Goal: Task Accomplishment & Management: Manage account settings

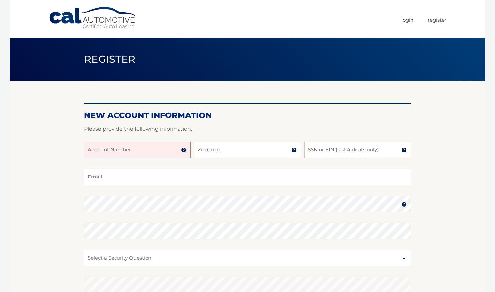
click at [150, 151] on input "Account Number" at bounding box center [137, 150] width 107 height 17
type input "44455985704"
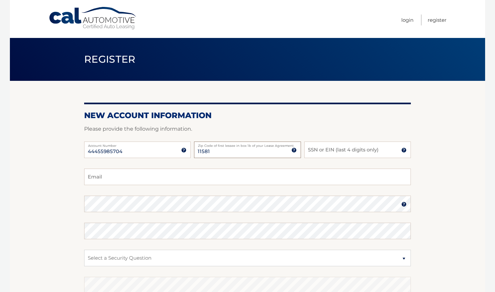
type input "11581"
click at [341, 151] on input "SSN or EIN (last 4 digits only)" at bounding box center [357, 150] width 107 height 17
click at [335, 153] on input "0529" at bounding box center [357, 150] width 107 height 17
type input "6525"
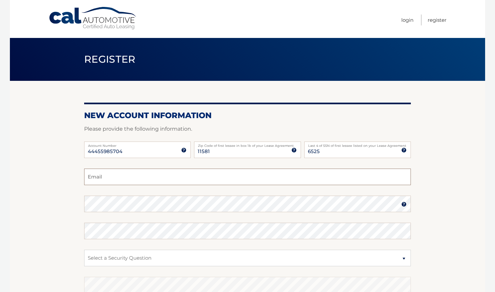
type input "mmb3170@gmail.com"
click at [54, 220] on section "New Account Information Please provide the following information. 44455985704 A…" at bounding box center [247, 210] width 475 height 258
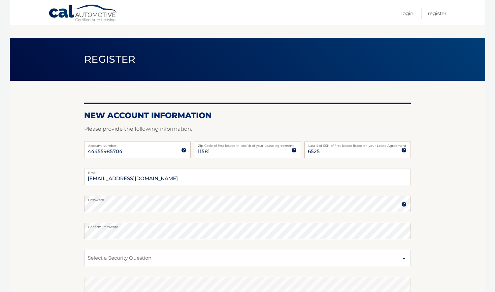
scroll to position [96, 0]
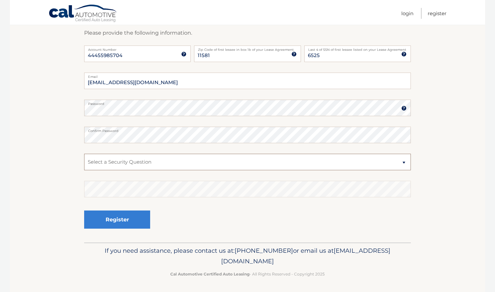
select select "2"
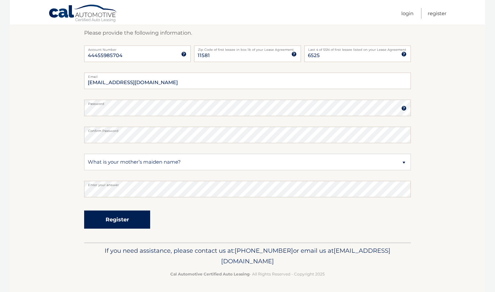
click at [115, 225] on button "Register" at bounding box center [117, 220] width 66 height 18
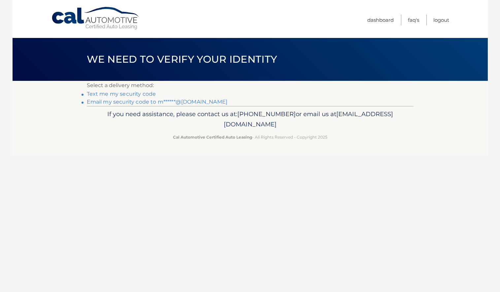
click at [133, 102] on link "Email my security code to m******@gmail.com" at bounding box center [157, 102] width 141 height 6
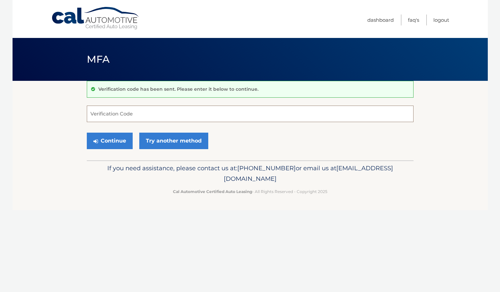
paste input "115933"
type input "115933"
click at [108, 140] on button "Continue" at bounding box center [110, 141] width 46 height 17
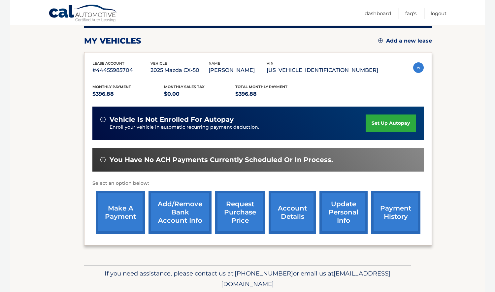
scroll to position [89, 0]
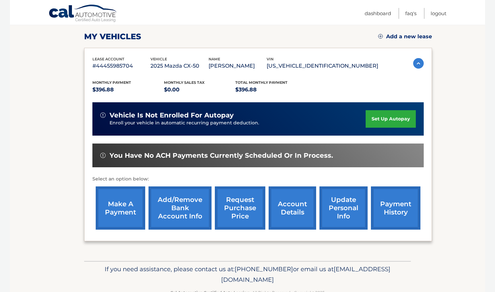
click at [386, 119] on link "set up autopay" at bounding box center [391, 118] width 50 height 17
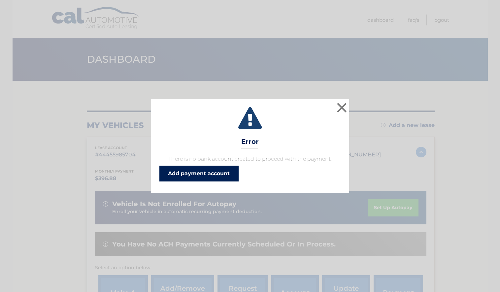
click at [205, 170] on link "Add payment account" at bounding box center [198, 174] width 79 height 16
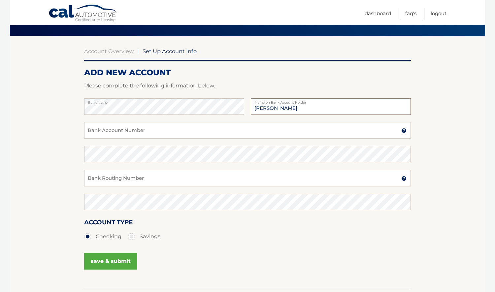
scroll to position [73, 0]
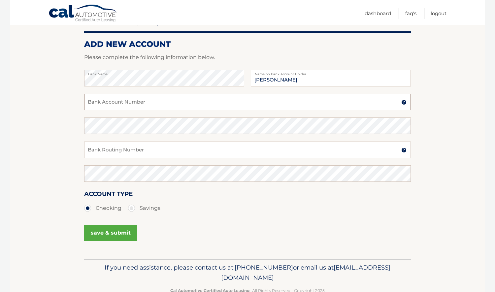
click at [104, 103] on input "Bank Account Number" at bounding box center [247, 102] width 327 height 17
click at [300, 81] on input "Mitchell" at bounding box center [331, 78] width 160 height 17
type input "Mitchell Blank"
click at [234, 102] on input "Bank Account Number" at bounding box center [247, 102] width 327 height 17
type input "19574522"
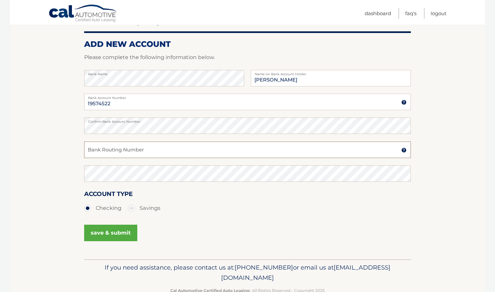
click at [113, 153] on input "Bank Routing Number" at bounding box center [247, 150] width 327 height 17
type input "021000089"
click at [103, 234] on button "save & submit" at bounding box center [110, 233] width 53 height 17
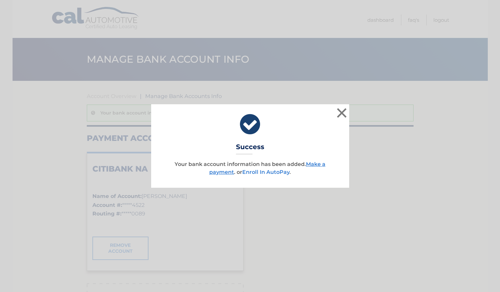
click at [278, 172] on link "Enroll In AutoPay" at bounding box center [265, 172] width 47 height 6
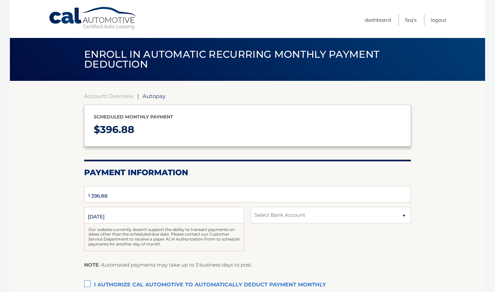
select select "OGIyMDIyZWYtOTc0Yi00MmMxLThlYjQtZDFmMDdjYjA2YzM5"
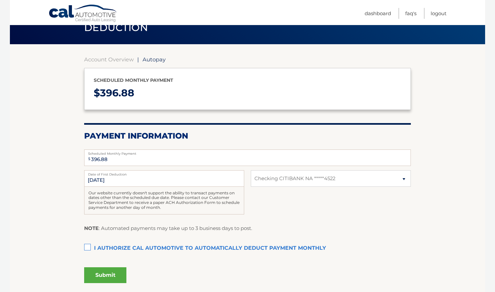
scroll to position [41, 0]
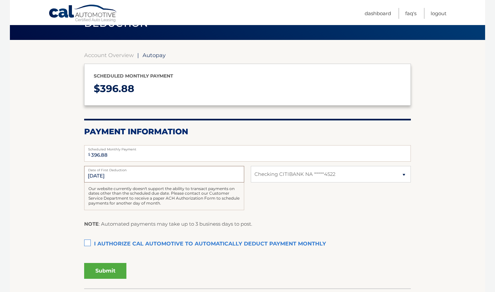
click at [96, 176] on input "9/24/2025" at bounding box center [164, 174] width 160 height 17
click at [89, 242] on label "I authorize cal automotive to automatically deduct payment monthly This checkbo…" at bounding box center [247, 244] width 327 height 13
click at [0, 0] on input "I authorize cal automotive to automatically deduct payment monthly This checkbo…" at bounding box center [0, 0] width 0 height 0
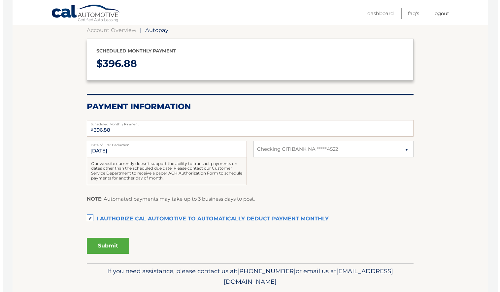
scroll to position [70, 0]
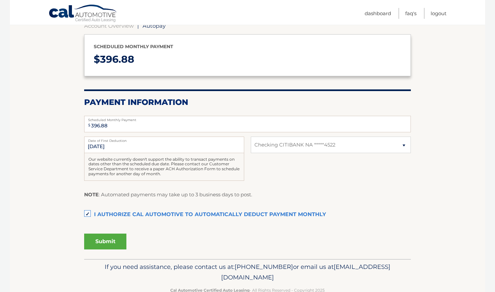
click at [113, 241] on button "Submit" at bounding box center [105, 242] width 42 height 16
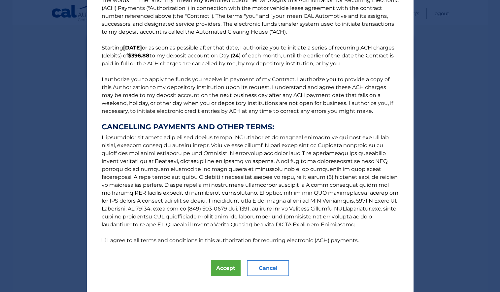
scroll to position [21, 0]
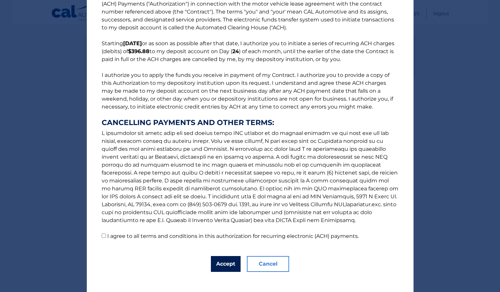
click at [221, 264] on button "Accept" at bounding box center [226, 264] width 30 height 16
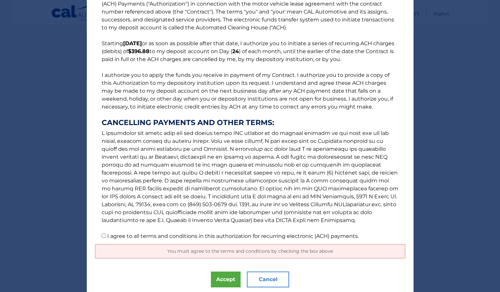
click at [102, 237] on input "I agree to all terms and conditions in this authorization for recurring electro…" at bounding box center [104, 236] width 4 height 4
checkbox input "true"
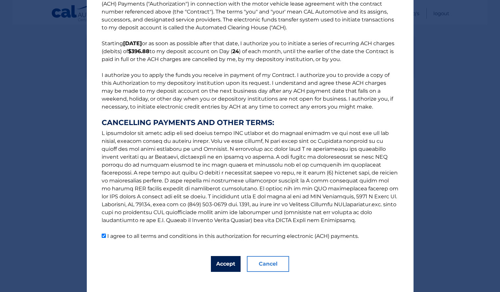
click at [228, 266] on button "Accept" at bounding box center [226, 264] width 30 height 16
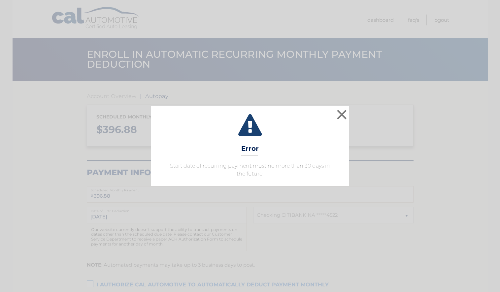
select select "OGIyMDIyZWYtOTc0Yi00MmMxLThlYjQtZDFmMDdjYjA2YzM5"
click at [343, 113] on button "×" at bounding box center [341, 114] width 13 height 13
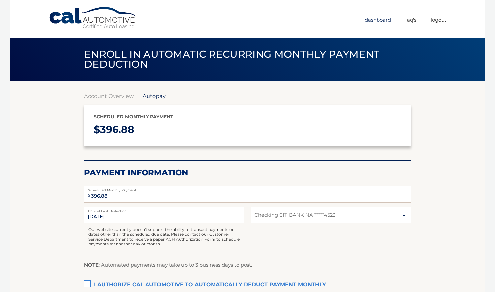
click at [374, 21] on link "Dashboard" at bounding box center [378, 20] width 26 height 11
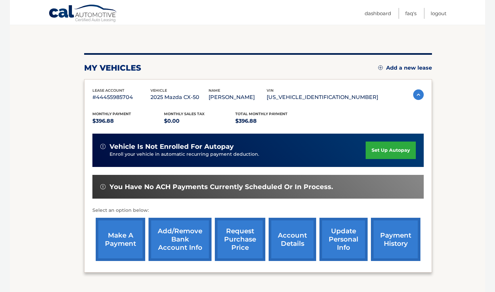
scroll to position [88, 0]
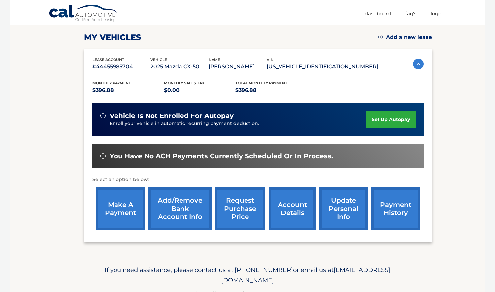
click at [117, 211] on link "make a payment" at bounding box center [121, 208] width 50 height 43
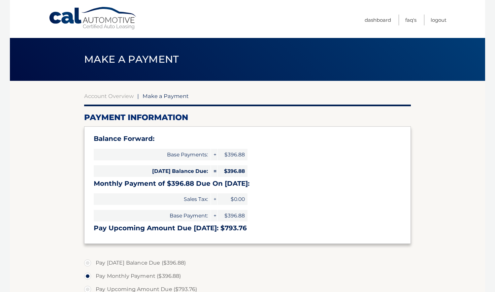
select select "OGIyMDIyZWYtOTc0Yi00MmMxLThlYjQtZDFmMDdjYjA2YzM5"
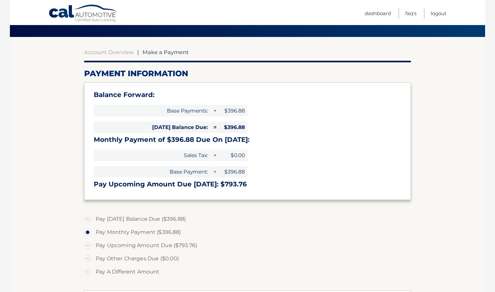
scroll to position [136, 0]
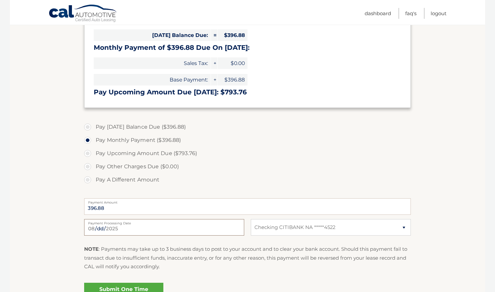
click at [149, 227] on input "2025-08-23" at bounding box center [164, 227] width 160 height 17
type input "2025-08-24"
click at [69, 251] on section "Account Overview | Make a Payment Payment Information Balance Forward: Base Pay…" at bounding box center [247, 129] width 475 height 369
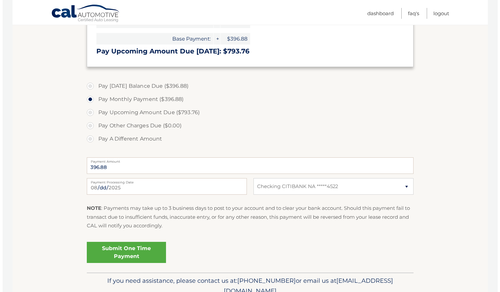
scroll to position [206, 0]
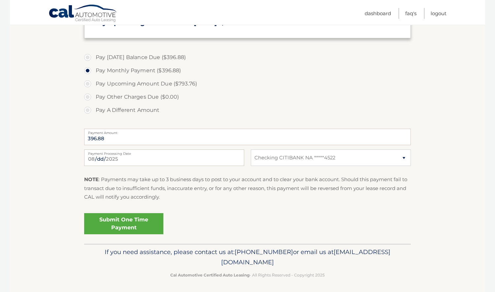
click at [142, 222] on link "Submit One Time Payment" at bounding box center [123, 223] width 79 height 21
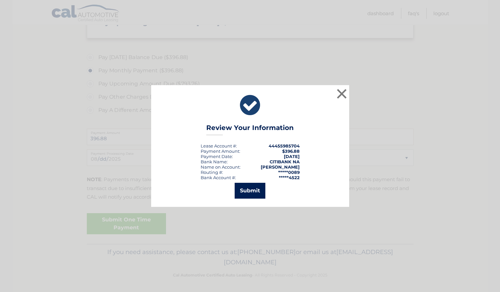
click at [250, 192] on button "Submit" at bounding box center [250, 191] width 31 height 16
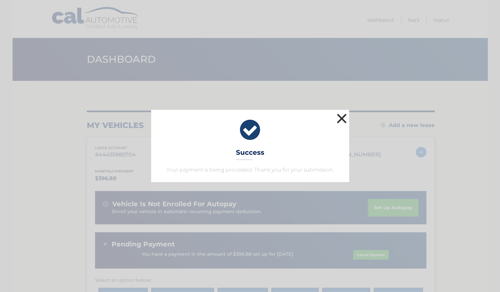
click at [343, 117] on button "×" at bounding box center [341, 118] width 13 height 13
